Goal: Task Accomplishment & Management: Use online tool/utility

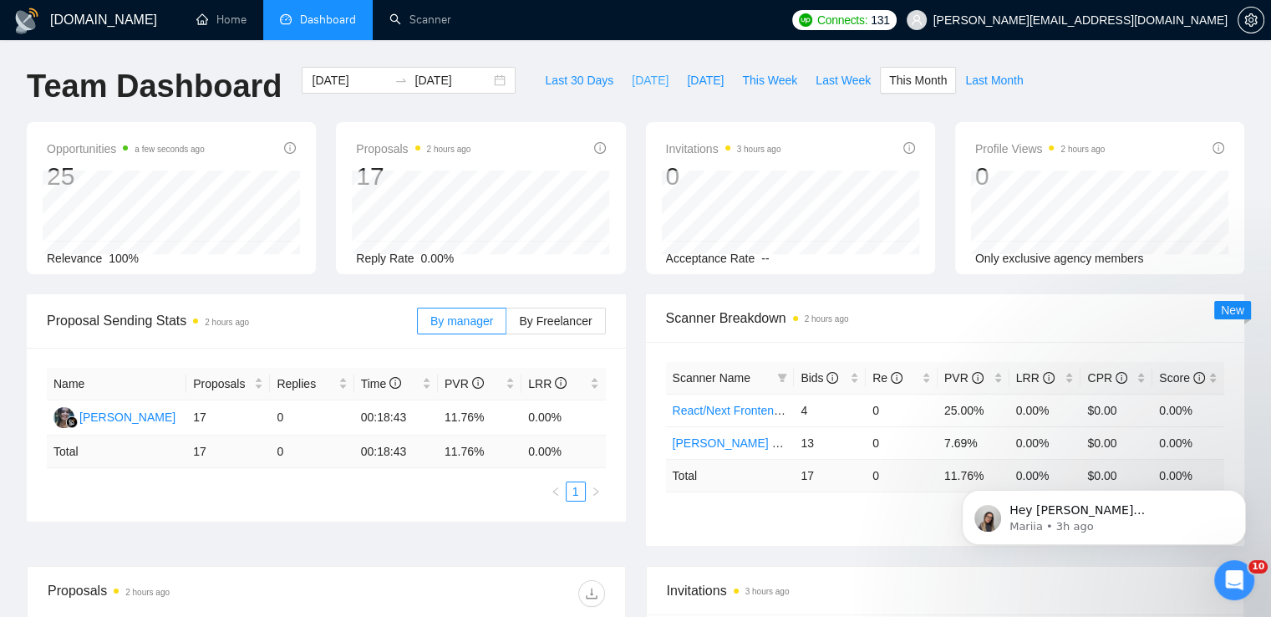
click at [632, 79] on span "[DATE]" at bounding box center [650, 80] width 37 height 18
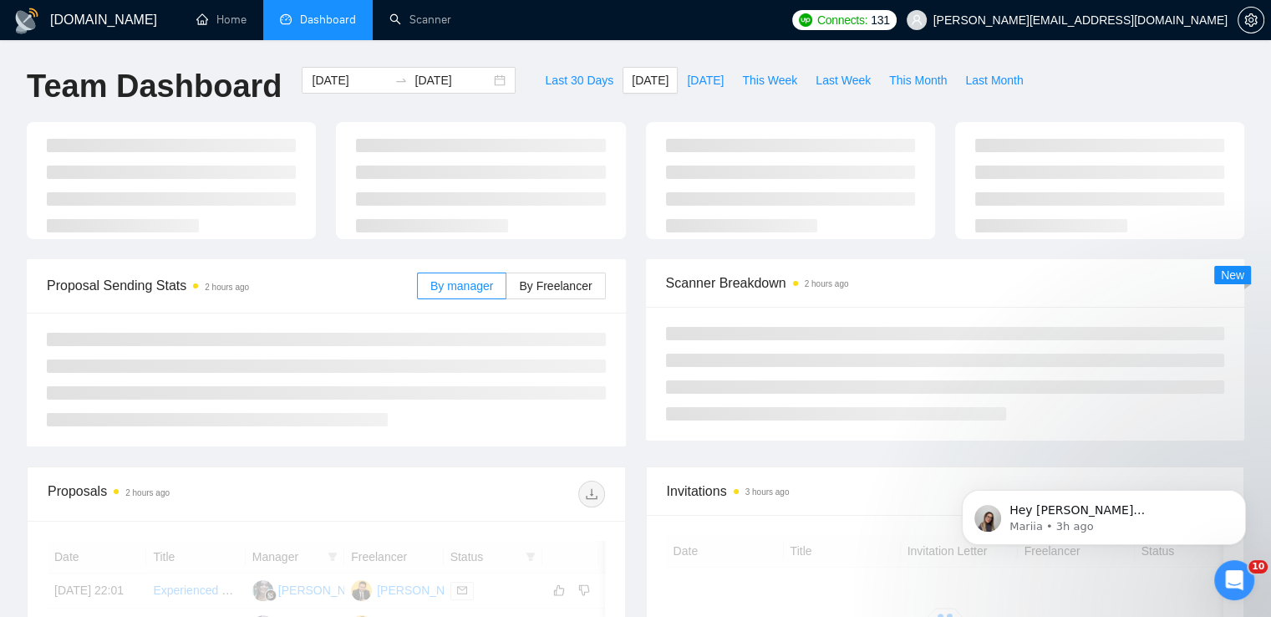
type input "2025-10-04"
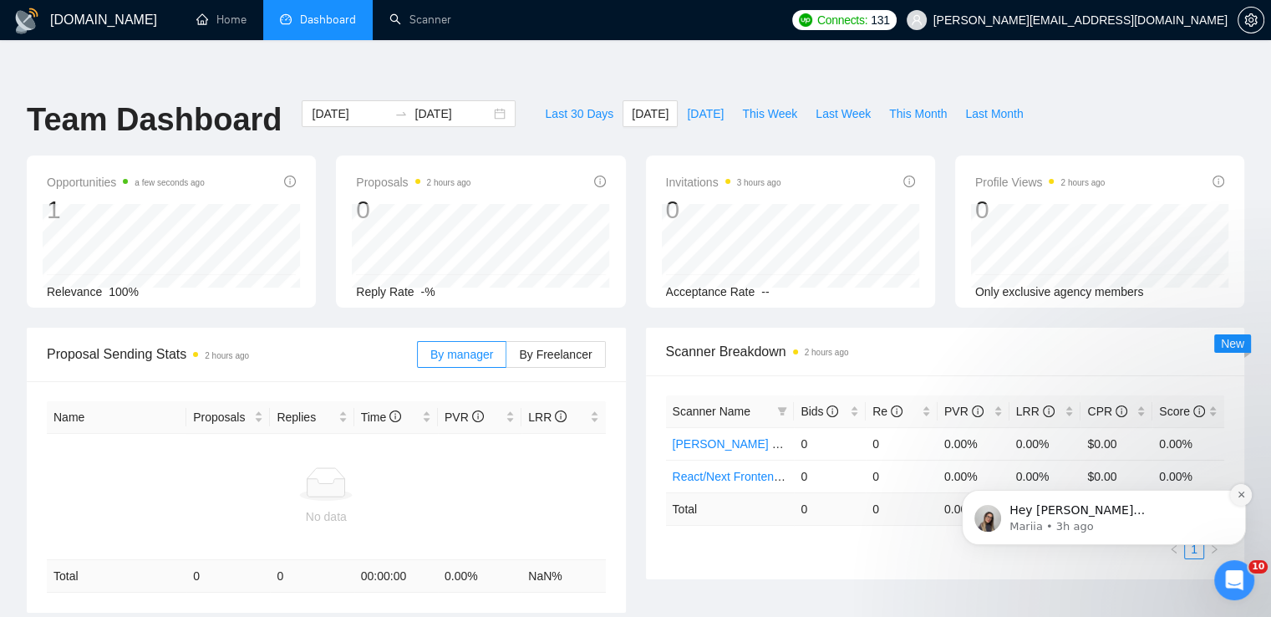
click at [1249, 497] on button "Dismiss notification" at bounding box center [1241, 495] width 22 height 22
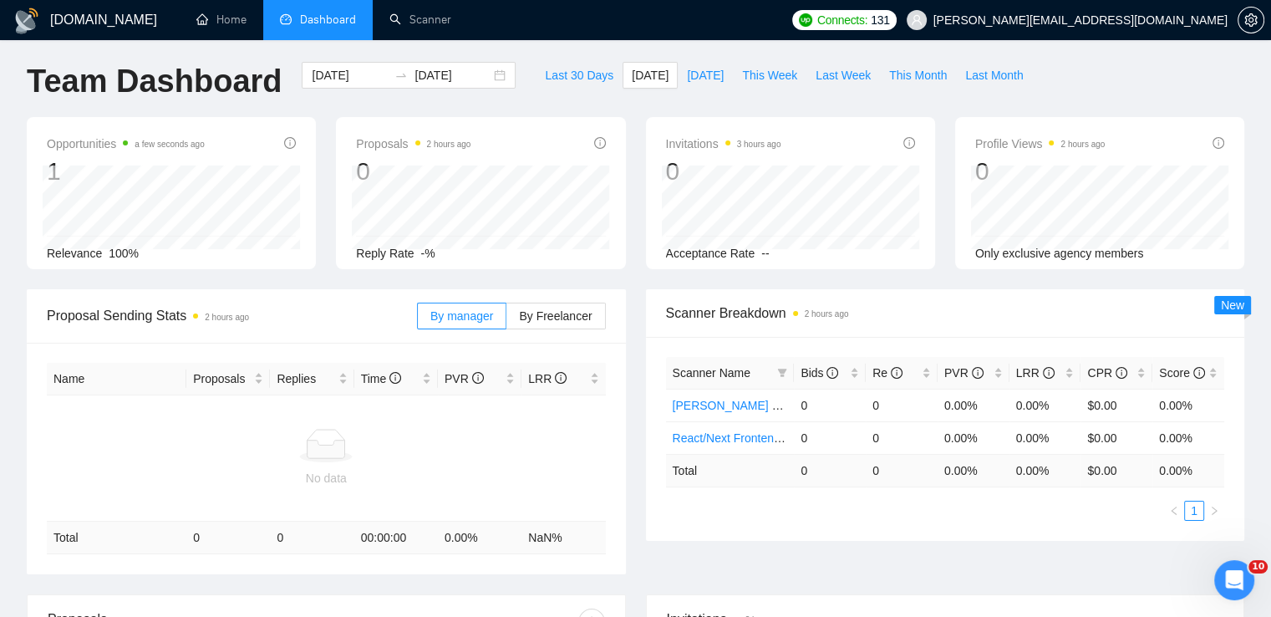
scroll to position [17, 0]
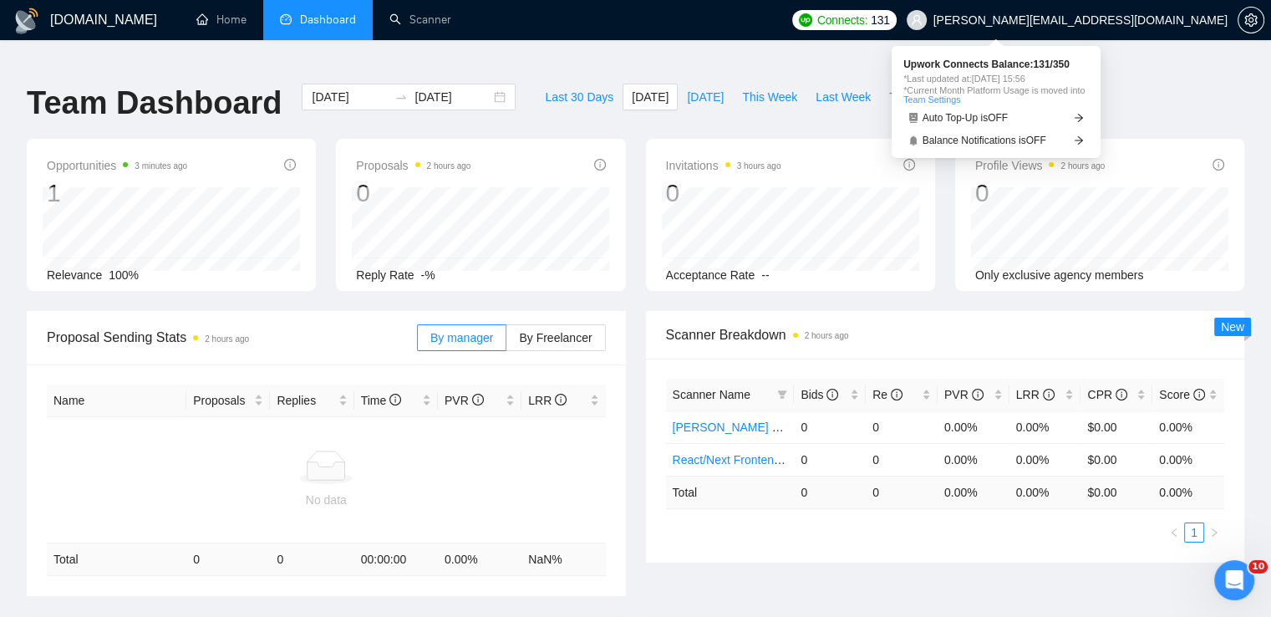
click at [896, 10] on span "Connects: 131" at bounding box center [844, 20] width 104 height 20
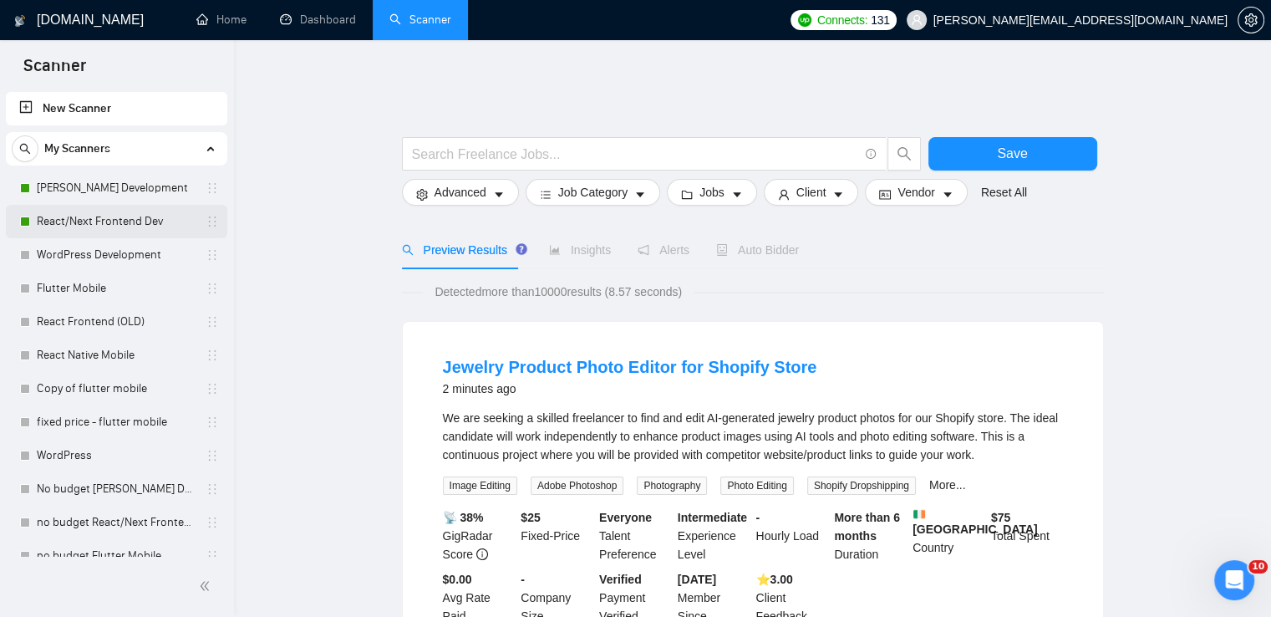
click at [145, 216] on link "React/Next Frontend Dev" at bounding box center [116, 221] width 159 height 33
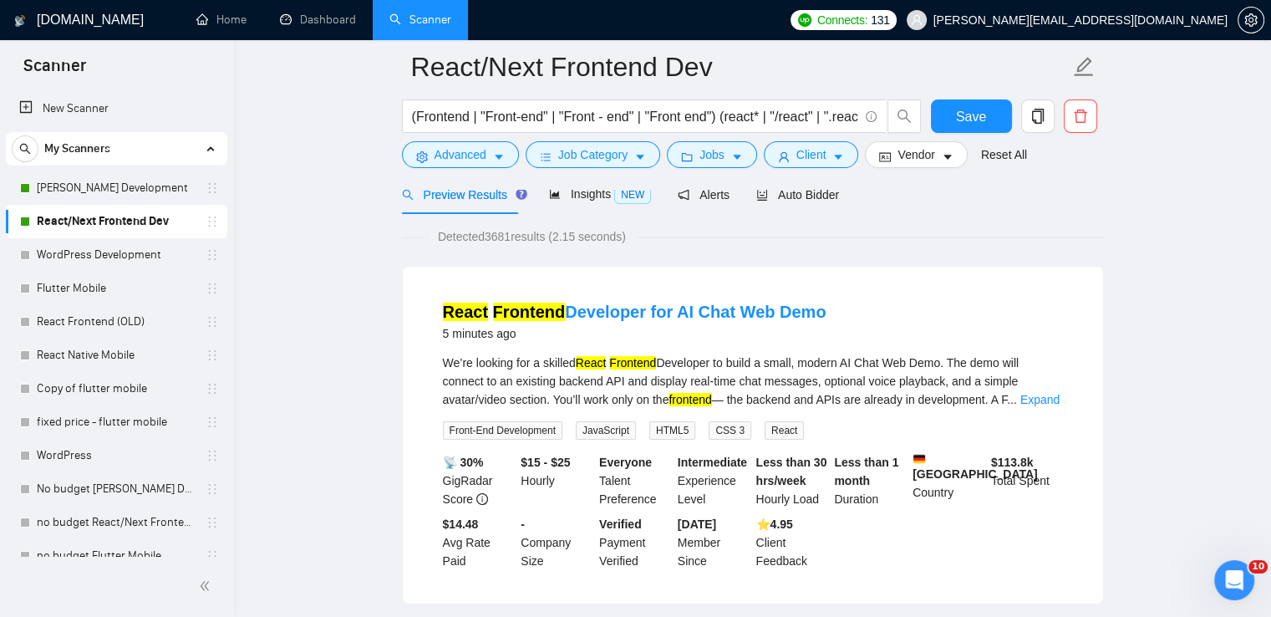
scroll to position [147, 0]
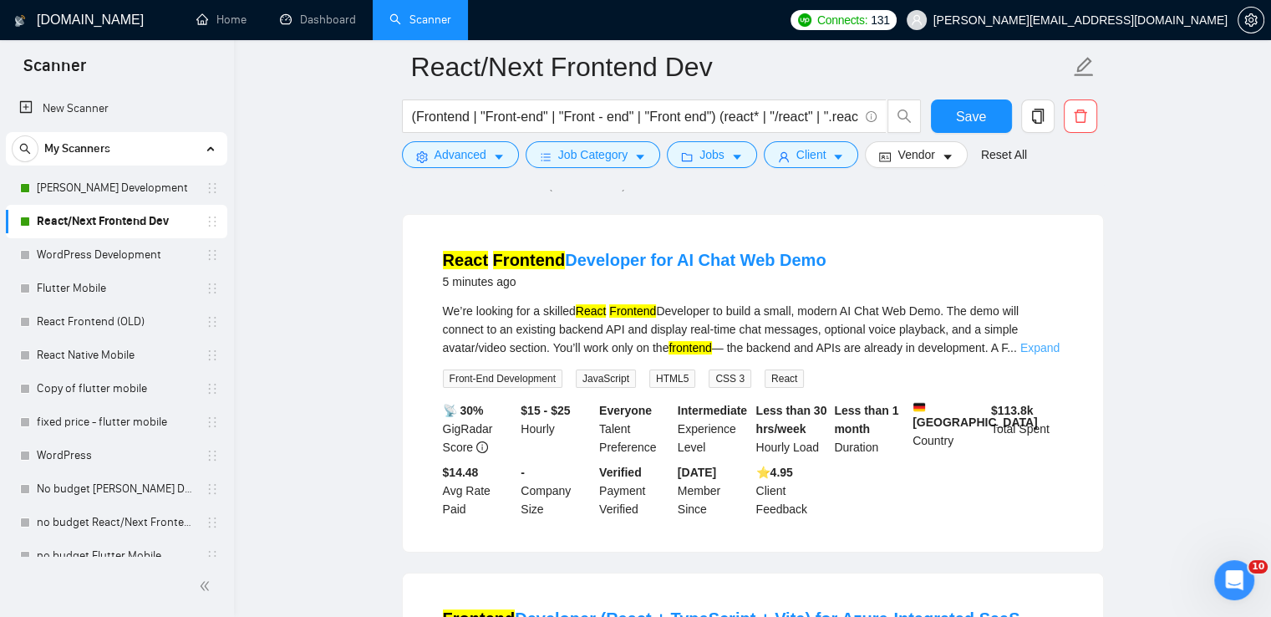
click at [1051, 342] on link "Expand" at bounding box center [1039, 347] width 39 height 13
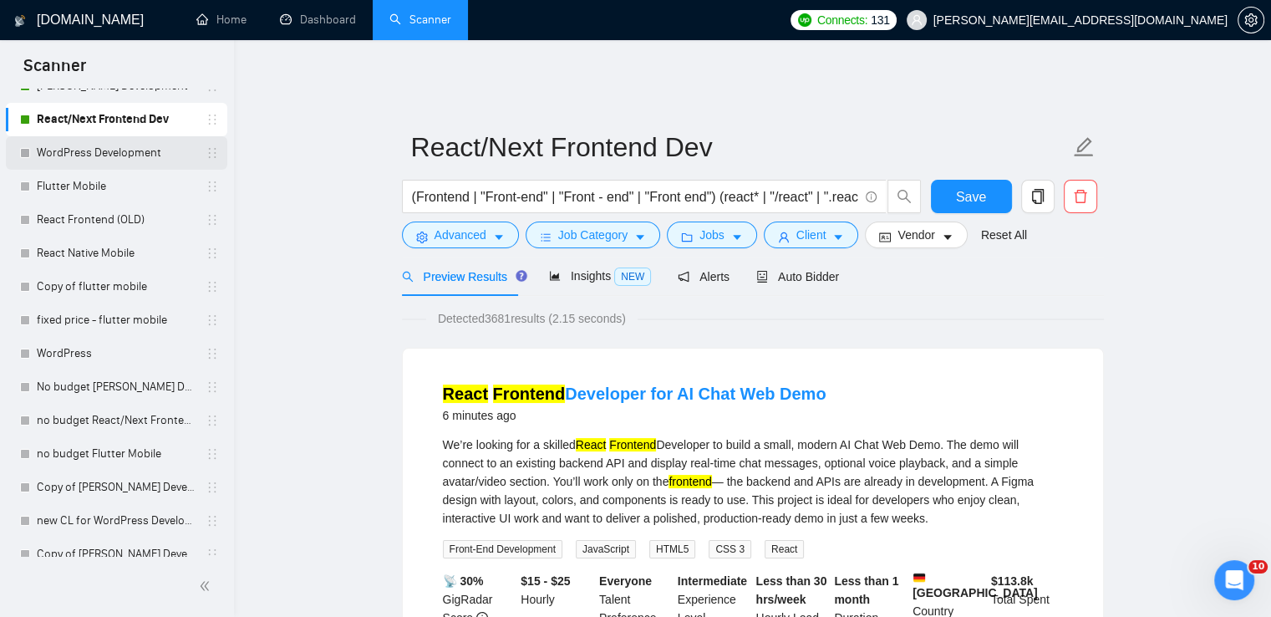
scroll to position [0, 0]
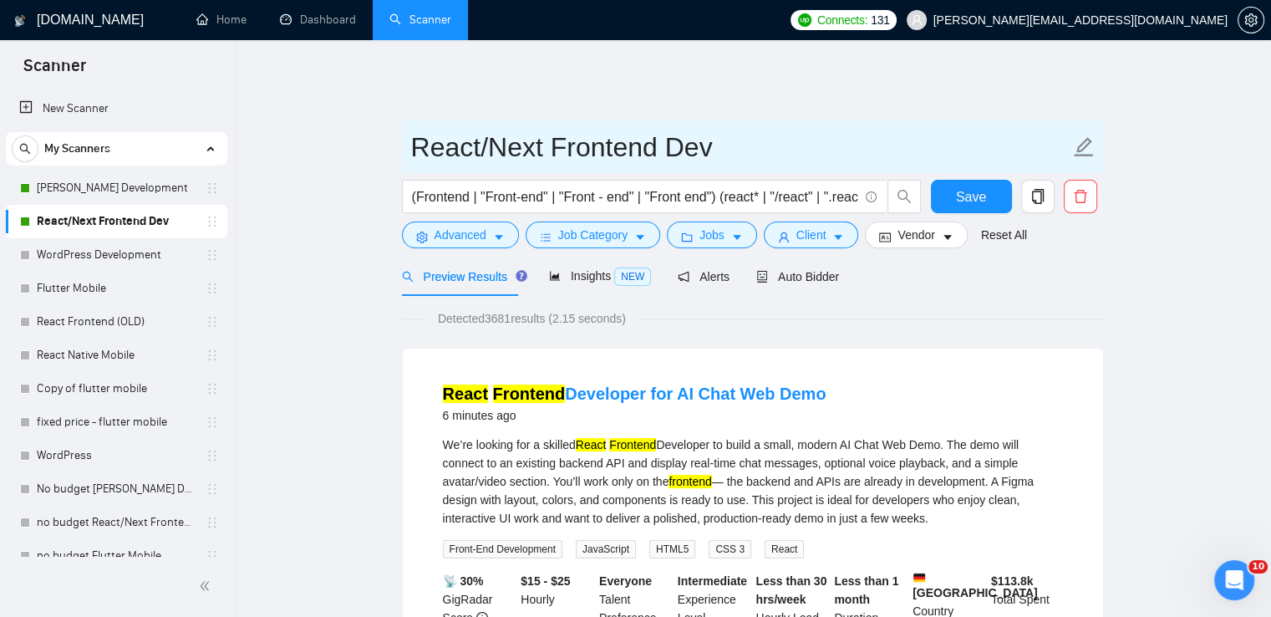
click at [424, 134] on input "React/Next Frontend Dev" at bounding box center [740, 147] width 658 height 42
